Goal: Information Seeking & Learning: Learn about a topic

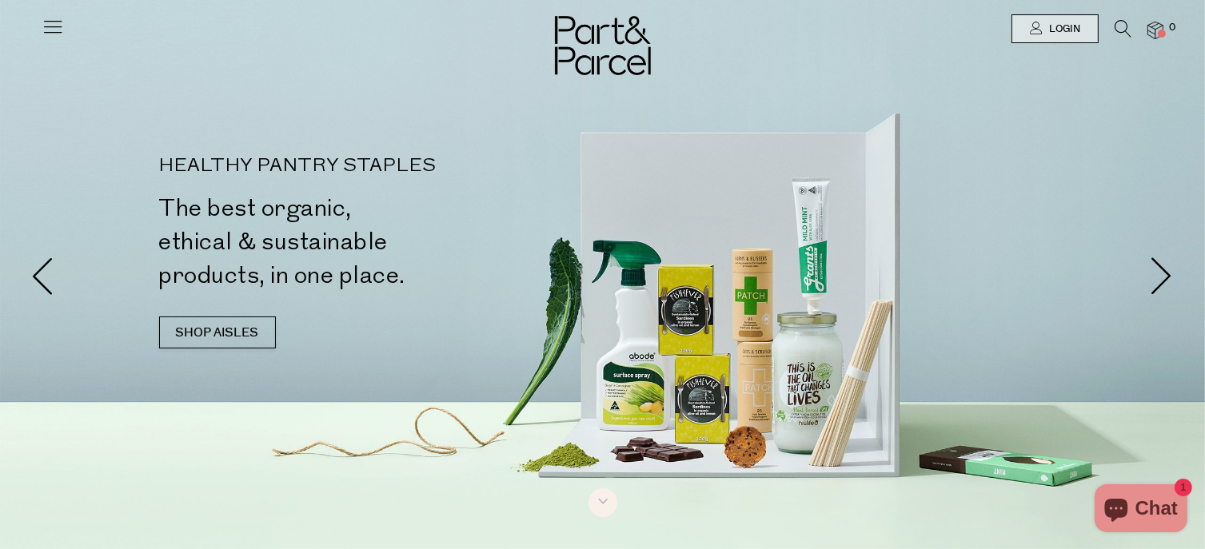
click at [1121, 25] on icon at bounding box center [1122, 29] width 17 height 18
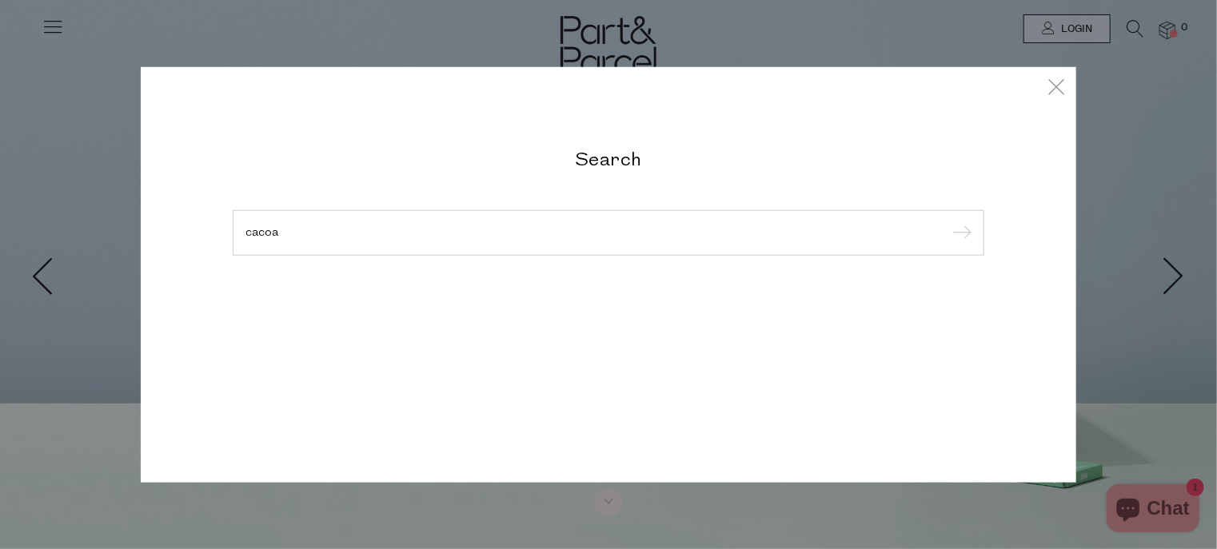
type input "cacoa"
click at [947, 221] on input "submit" at bounding box center [959, 233] width 24 height 24
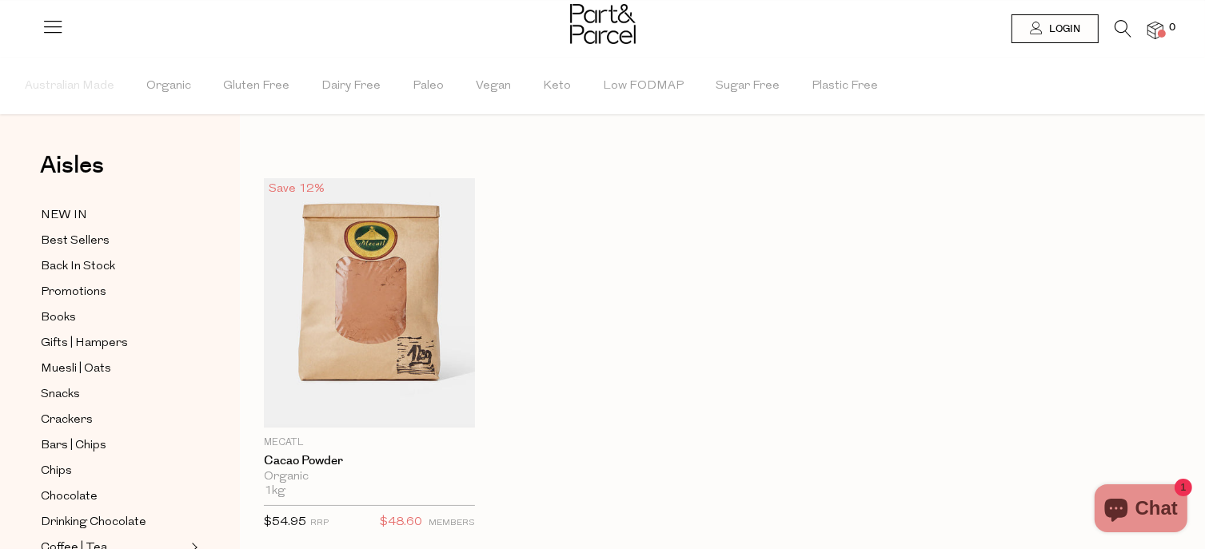
click at [1118, 28] on icon at bounding box center [1122, 29] width 17 height 18
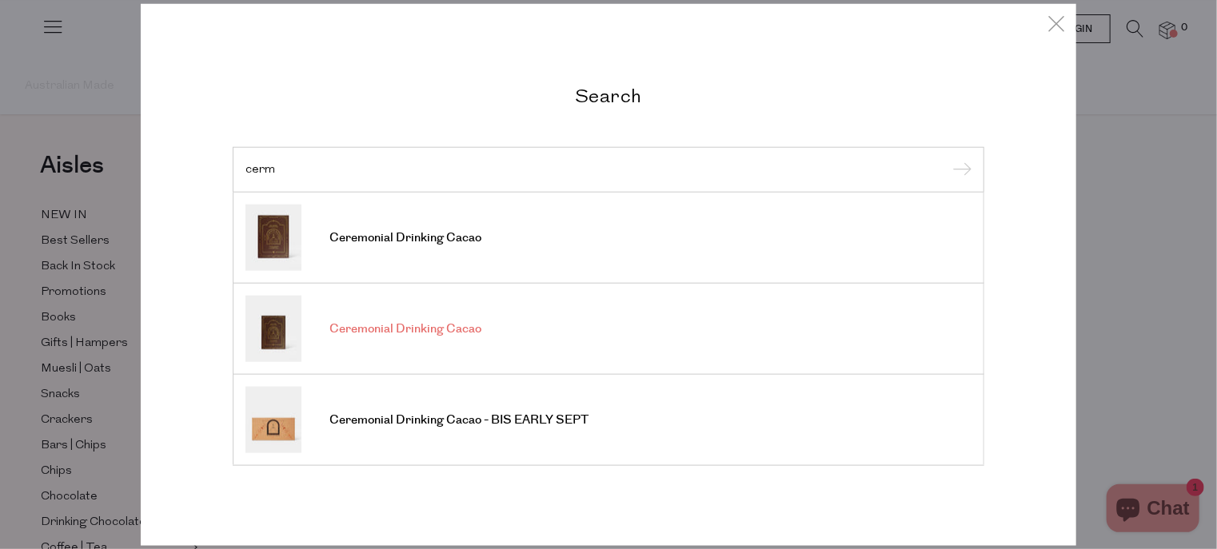
type input "cerm"
click at [467, 325] on span "Ceremonial Drinking Cacao" at bounding box center [405, 329] width 152 height 16
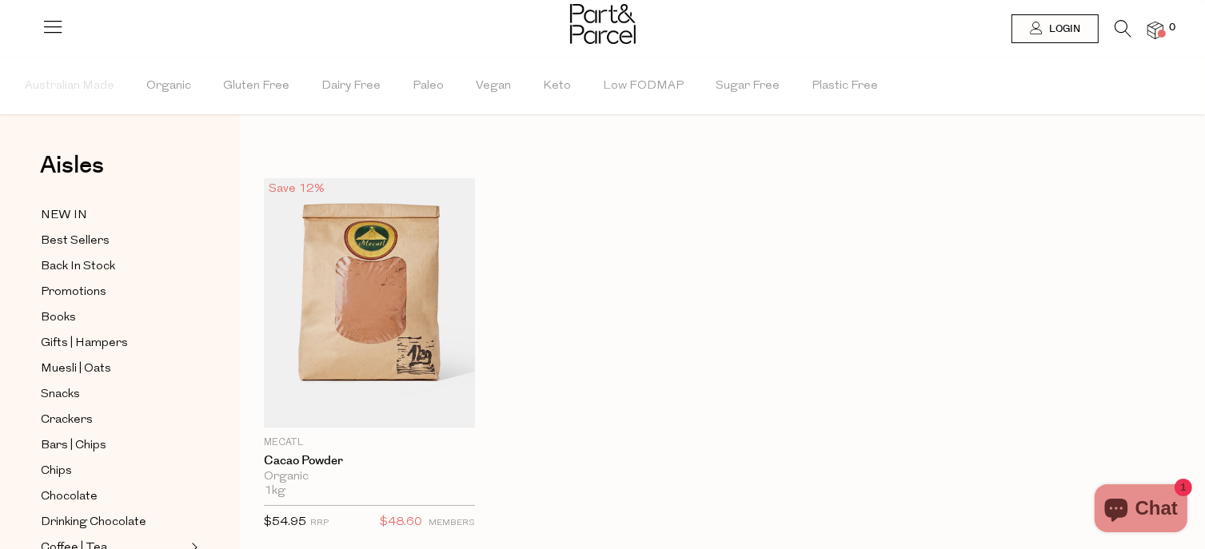
click at [1114, 26] on icon at bounding box center [1122, 29] width 17 height 18
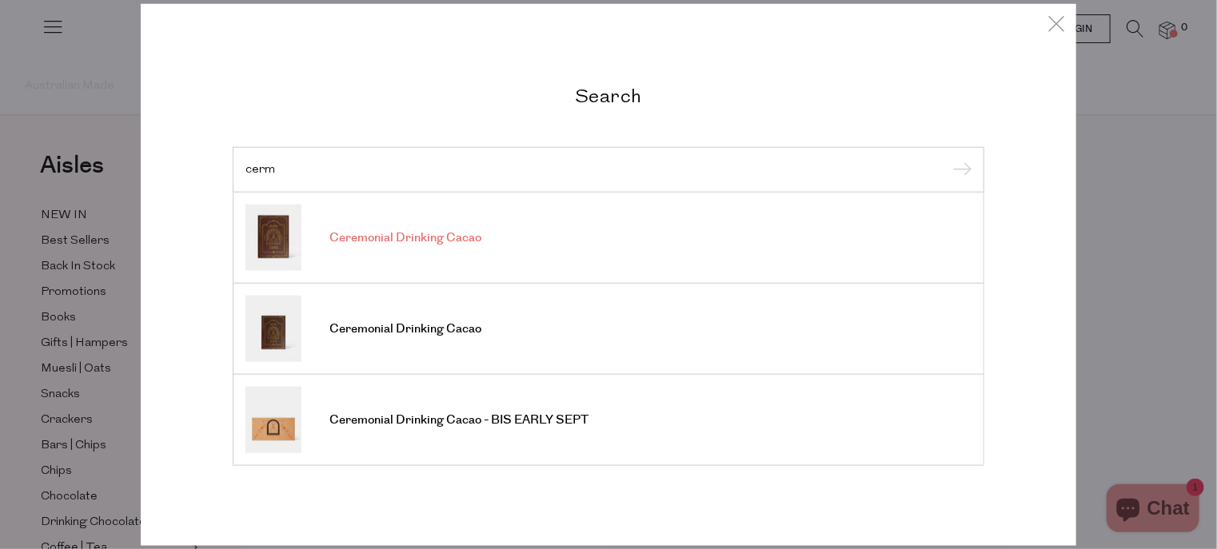
type input "cerm"
click at [420, 243] on span "Ceremonial Drinking Cacao" at bounding box center [405, 238] width 152 height 16
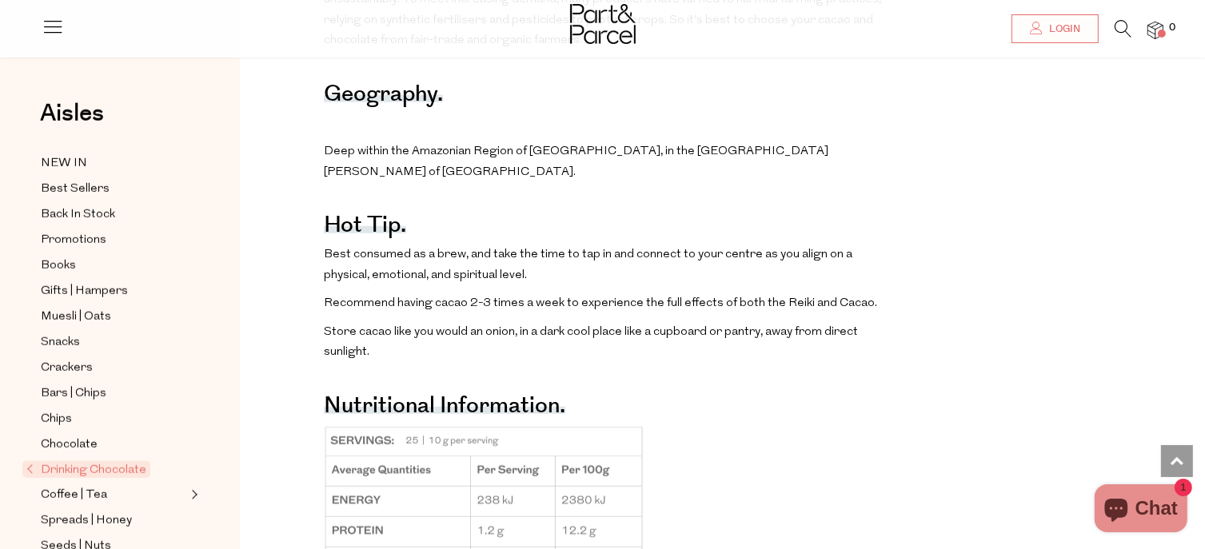
scroll to position [1279, 0]
